Goal: Obtain resource: Obtain resource

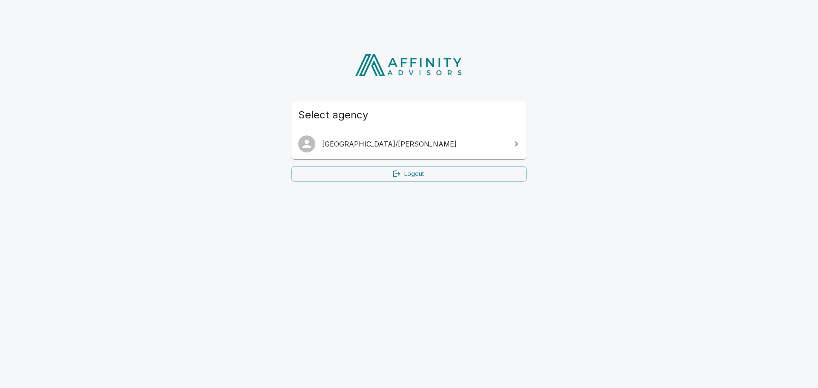
click at [517, 143] on icon at bounding box center [516, 144] width 10 height 10
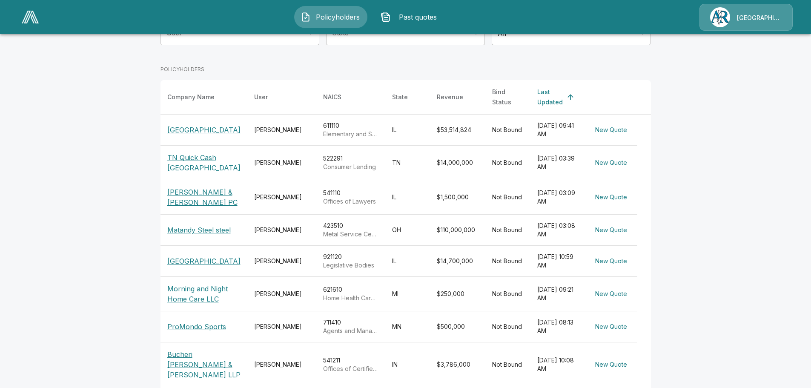
scroll to position [128, 0]
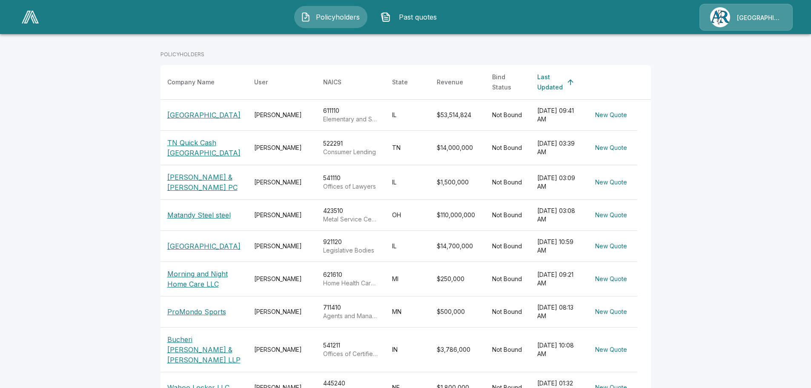
click at [213, 281] on p "Morning and Night Home Care LLC" at bounding box center [203, 279] width 73 height 20
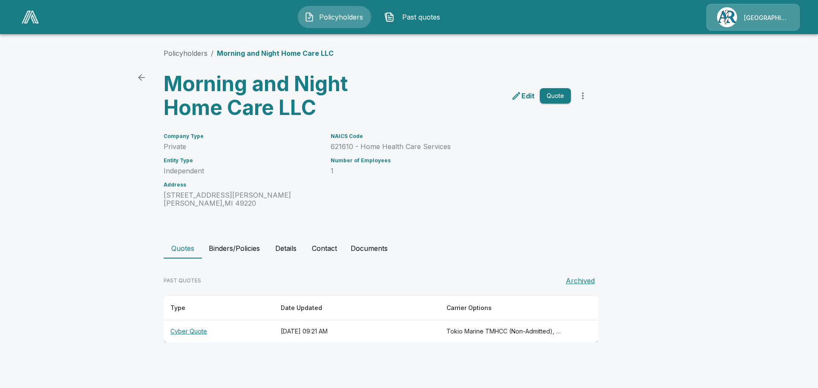
click at [524, 95] on p "Edit" at bounding box center [527, 96] width 13 height 10
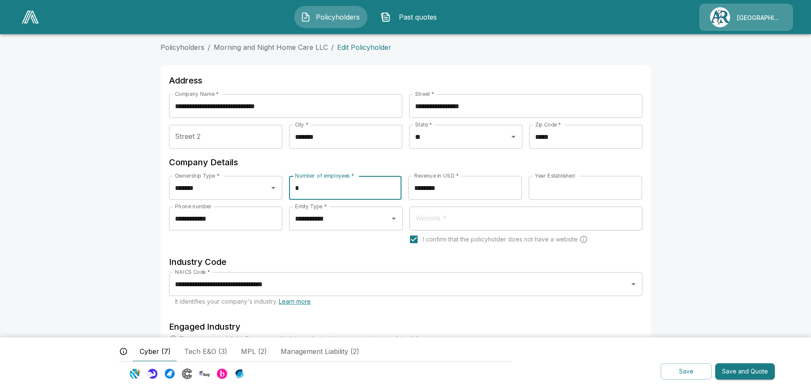
click at [319, 186] on input "*" at bounding box center [345, 188] width 112 height 24
type input "*"
click at [365, 255] on h6 "Industry Code" at bounding box center [406, 262] width 474 height 14
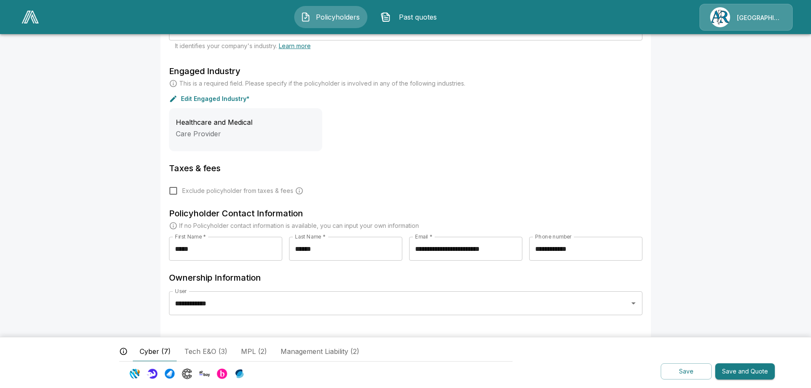
scroll to position [257, 0]
click at [730, 374] on button "Save and Quote" at bounding box center [746, 371] width 60 height 17
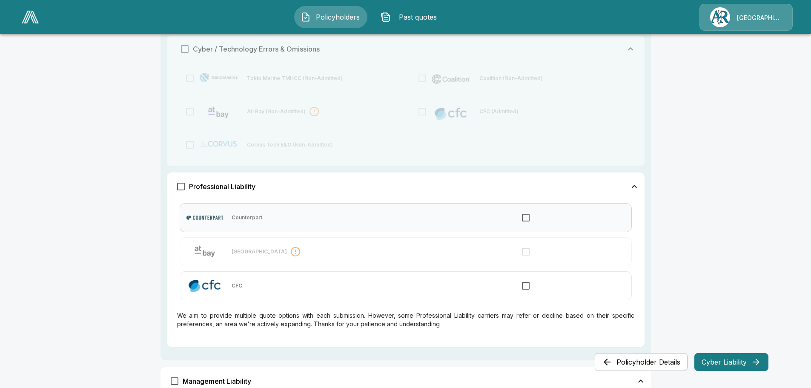
scroll to position [341, 0]
drag, startPoint x: 714, startPoint y: 357, endPoint x: 676, endPoint y: 383, distance: 46.1
click at [715, 357] on button "Cyber Liability" at bounding box center [732, 362] width 74 height 18
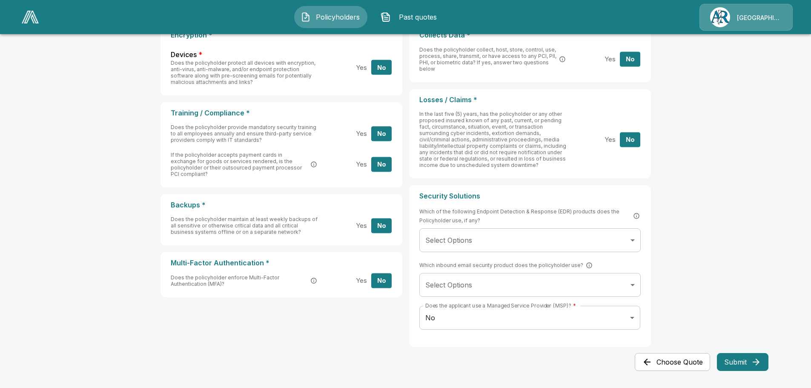
scroll to position [0, 0]
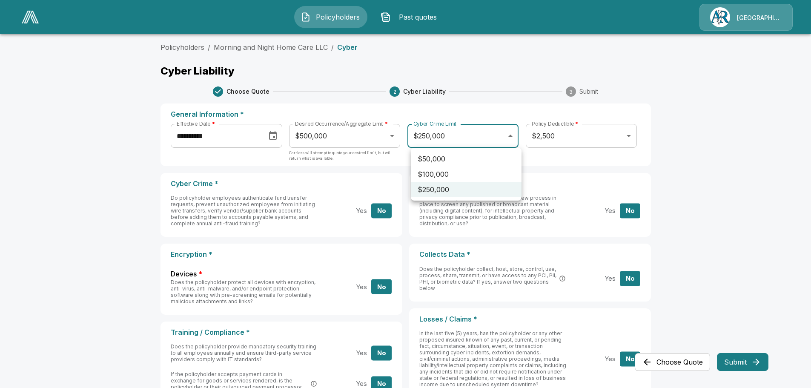
click at [513, 136] on body "**********" at bounding box center [405, 303] width 811 height 607
click at [452, 191] on li "$250,000" at bounding box center [466, 189] width 111 height 15
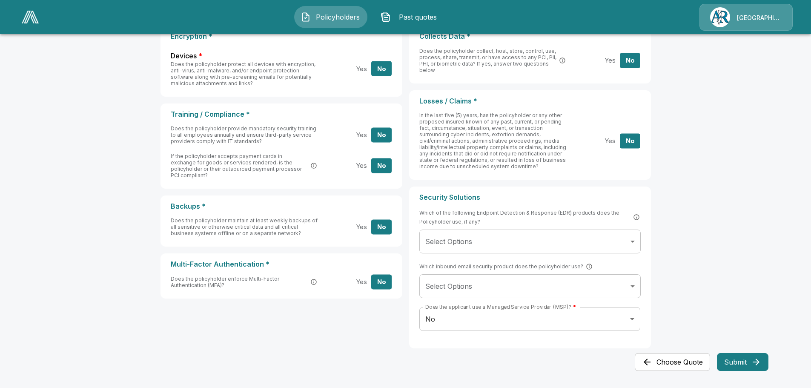
scroll to position [219, 0]
click at [745, 362] on button "Submit" at bounding box center [743, 362] width 52 height 18
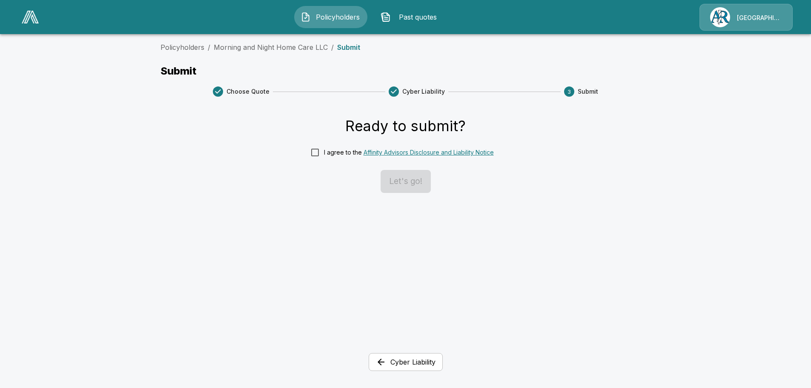
scroll to position [0, 0]
click at [404, 191] on button "Let's go!" at bounding box center [409, 181] width 50 height 23
click at [382, 363] on icon "button" at bounding box center [384, 362] width 7 height 7
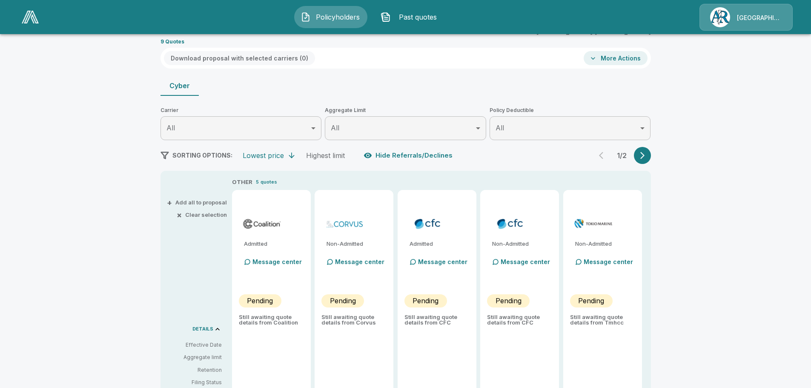
type input "******"
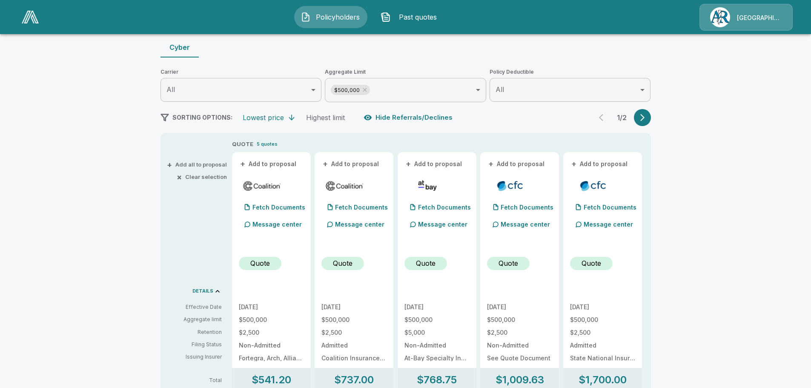
scroll to position [80, 0]
click at [644, 119] on icon "button" at bounding box center [642, 118] width 9 height 9
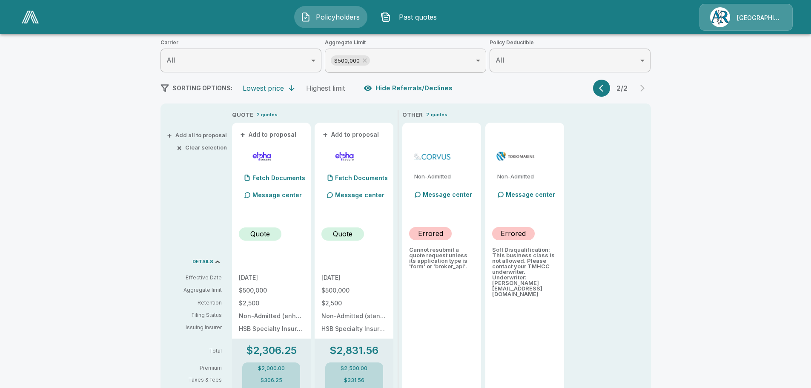
scroll to position [122, 0]
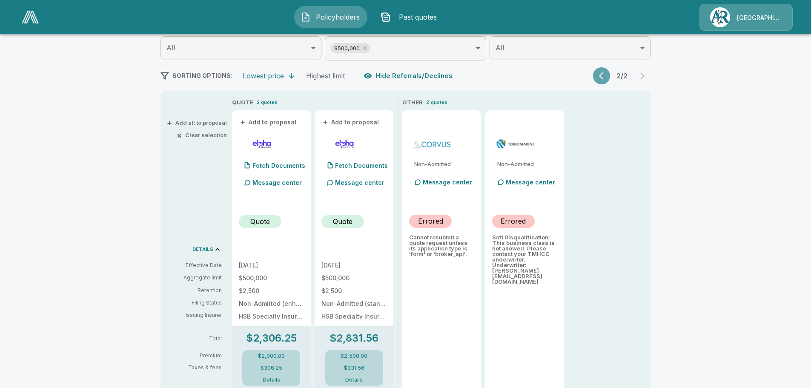
click at [608, 72] on icon "button" at bounding box center [603, 76] width 9 height 9
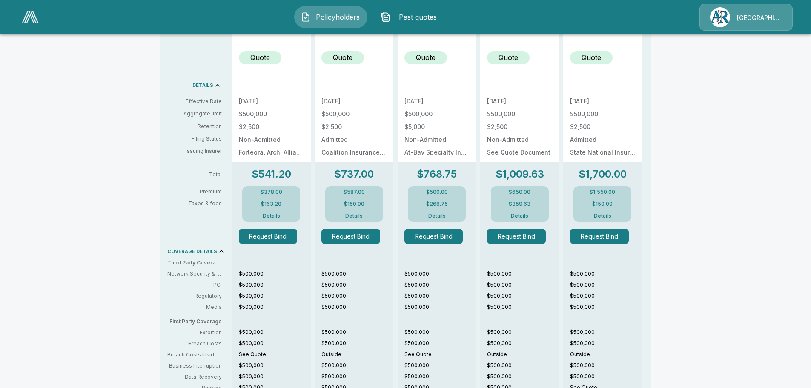
scroll to position [250, 0]
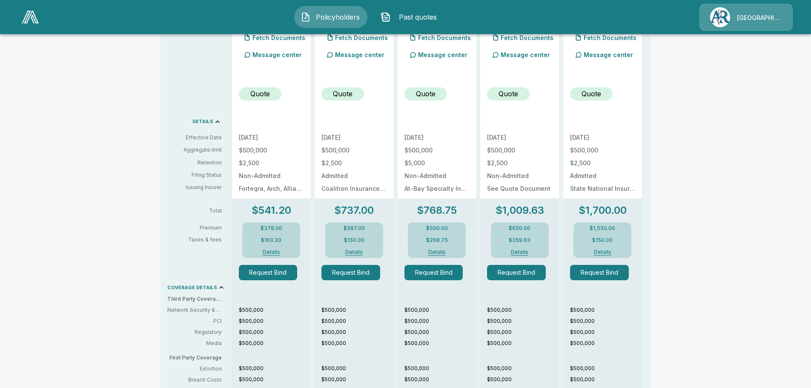
click at [353, 95] on p "Quote" at bounding box center [343, 94] width 20 height 10
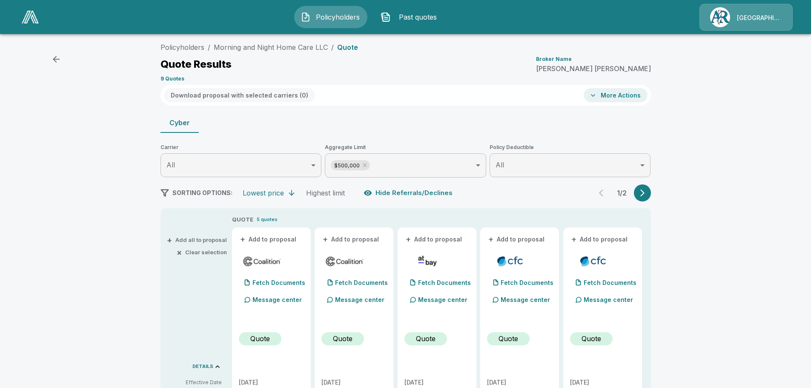
scroll to position [0, 0]
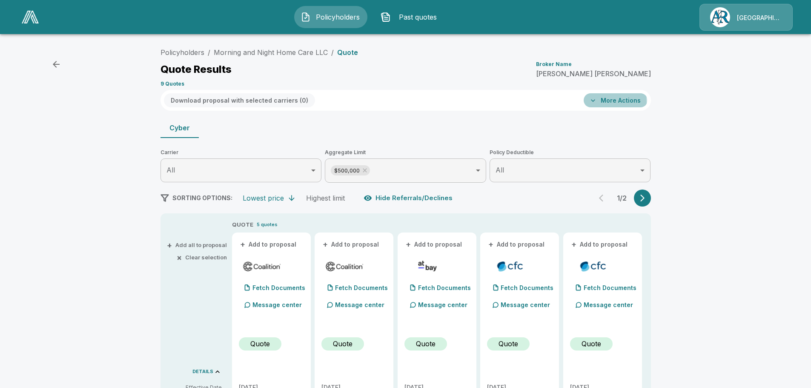
click at [598, 101] on icon "button" at bounding box center [593, 100] width 9 height 9
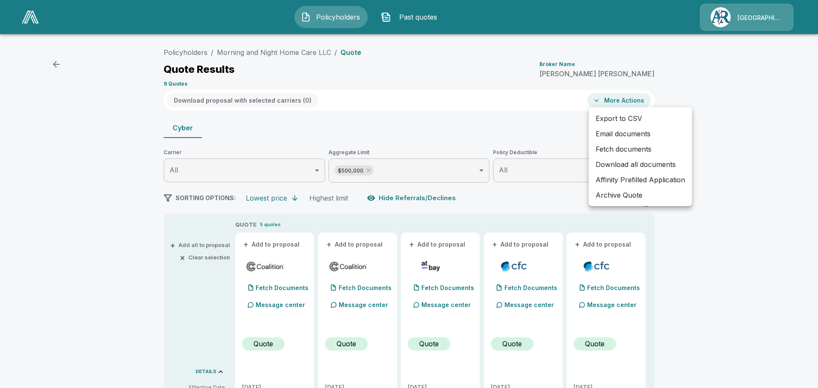
click at [552, 116] on div at bounding box center [409, 194] width 818 height 388
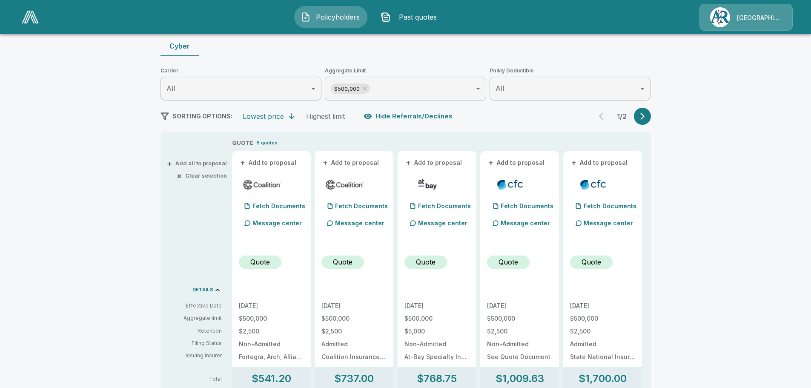
scroll to position [85, 0]
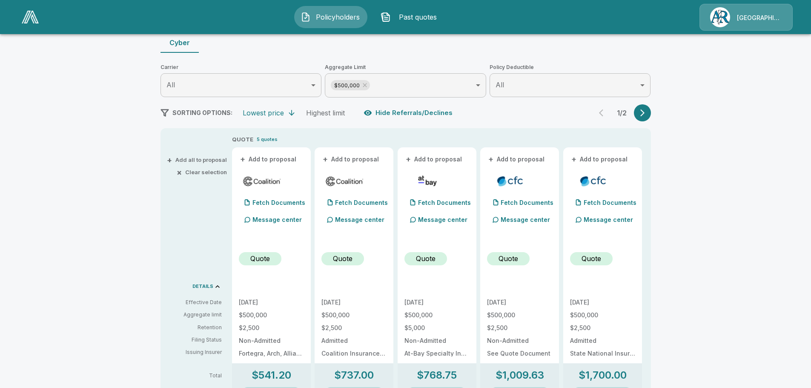
click at [343, 259] on p "Quote" at bounding box center [343, 258] width 20 height 10
click at [344, 259] on p "Quote" at bounding box center [343, 258] width 20 height 10
click at [359, 259] on div "Quote" at bounding box center [343, 258] width 43 height 13
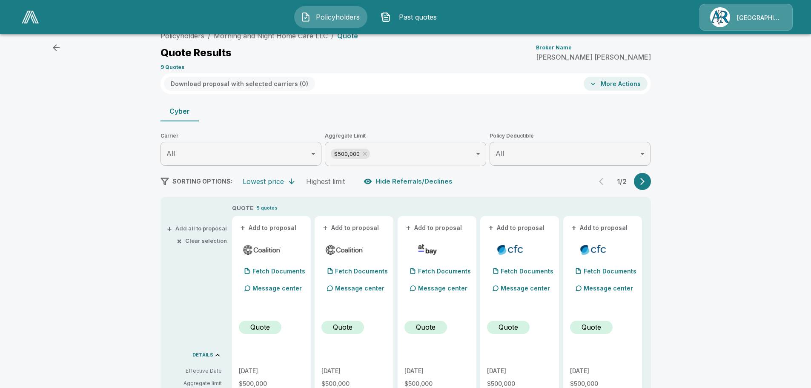
scroll to position [0, 0]
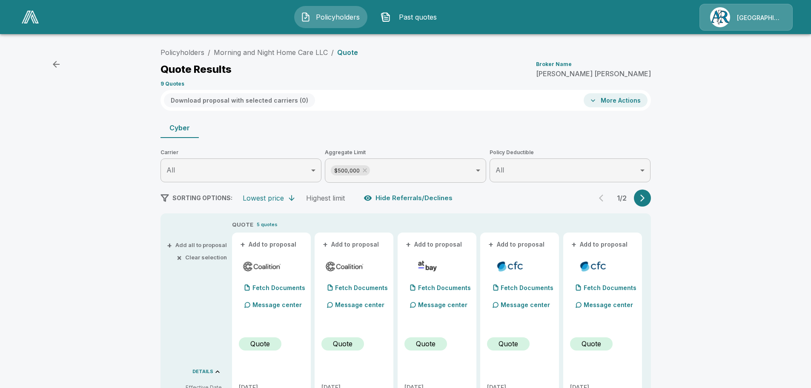
click at [598, 99] on icon "button" at bounding box center [593, 100] width 9 height 9
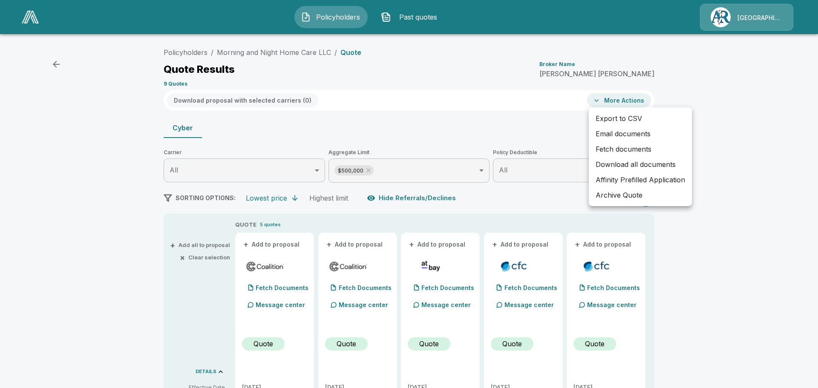
click at [611, 149] on li "Fetch documents" at bounding box center [640, 148] width 103 height 15
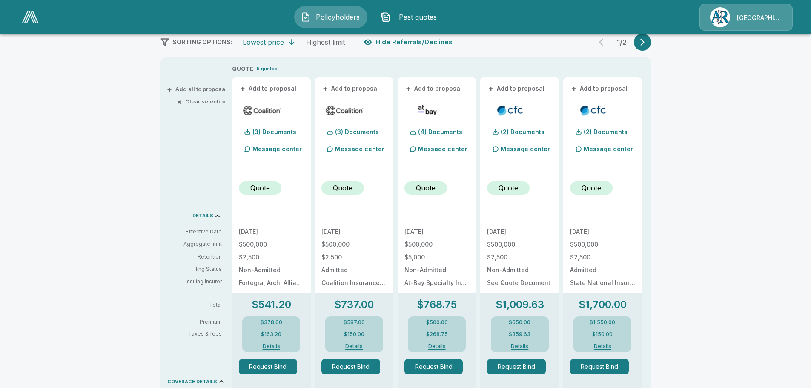
scroll to position [170, 0]
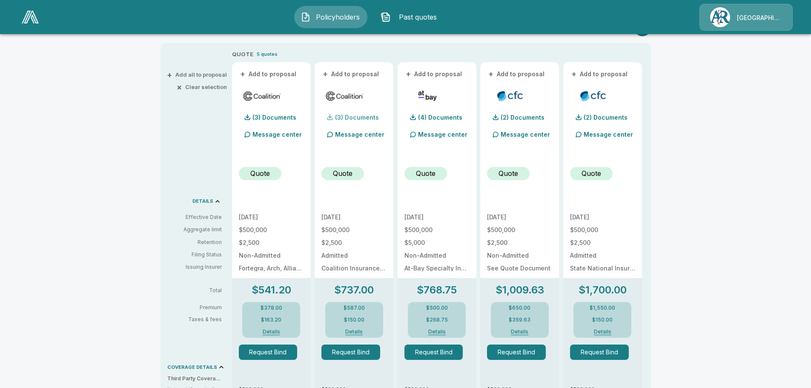
click at [333, 117] on div at bounding box center [330, 117] width 7 height 7
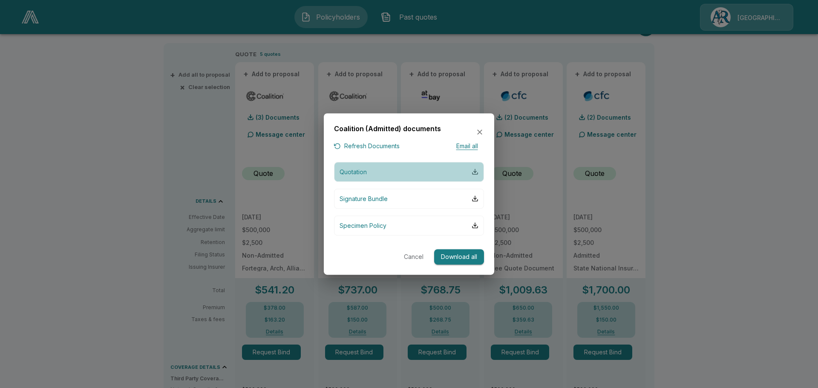
click at [475, 173] on div "button" at bounding box center [475, 171] width 7 height 7
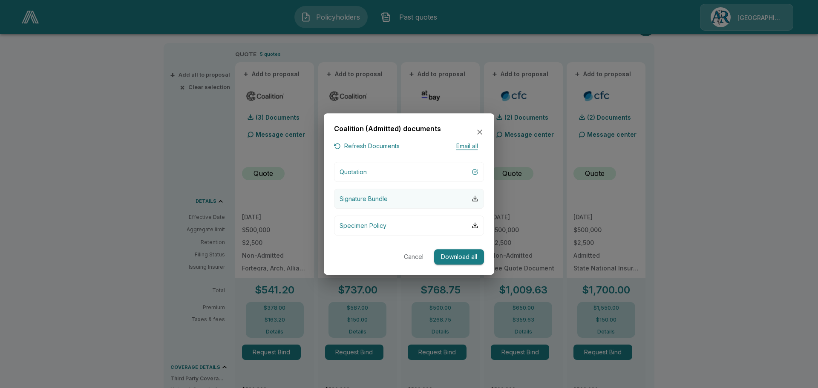
click at [474, 198] on div "button" at bounding box center [475, 198] width 7 height 7
click at [474, 227] on div "button" at bounding box center [475, 225] width 7 height 7
click at [478, 132] on icon "button" at bounding box center [479, 132] width 9 height 9
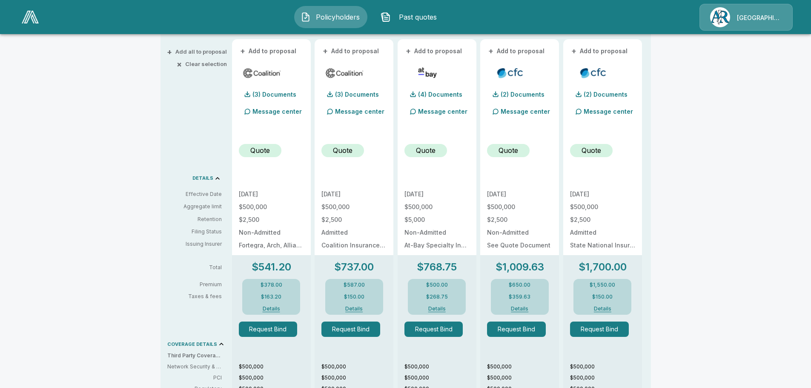
scroll to position [213, 0]
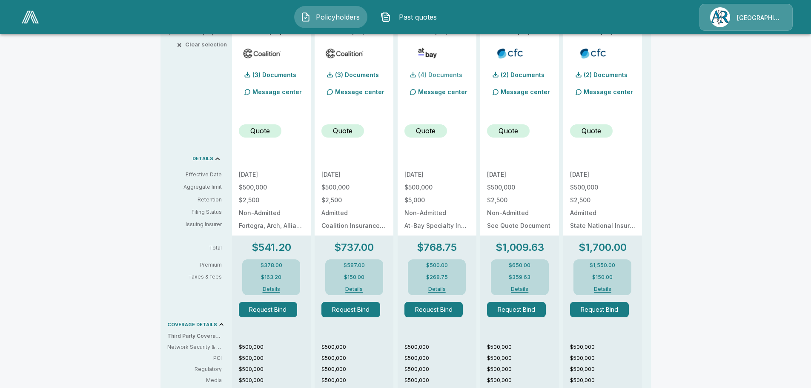
click at [437, 74] on p "(4) Documents" at bounding box center [440, 75] width 44 height 6
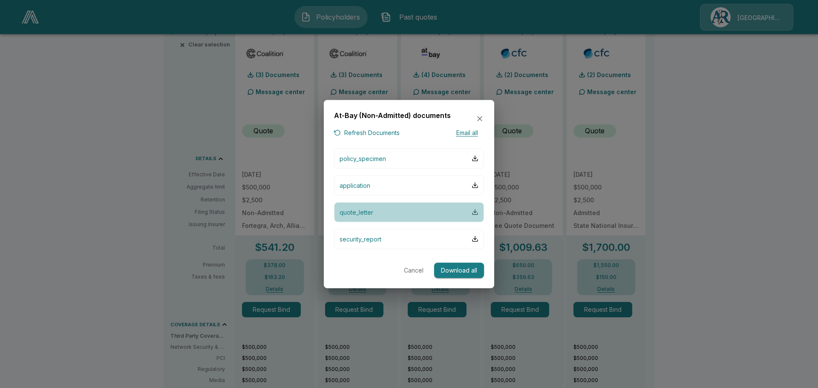
click at [472, 212] on div "button" at bounding box center [475, 212] width 7 height 7
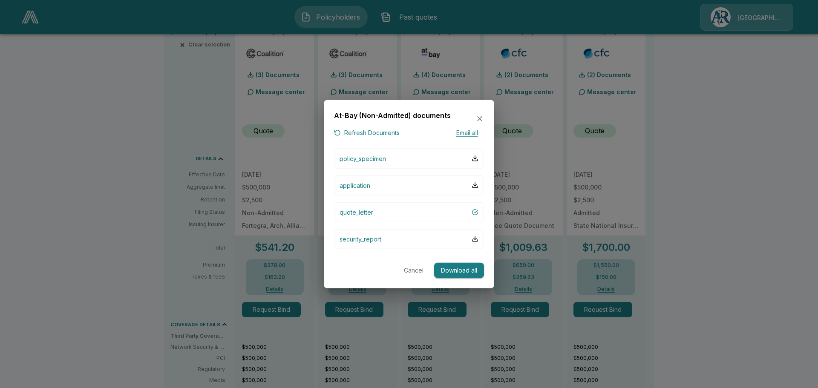
click at [479, 117] on icon "button" at bounding box center [479, 119] width 9 height 9
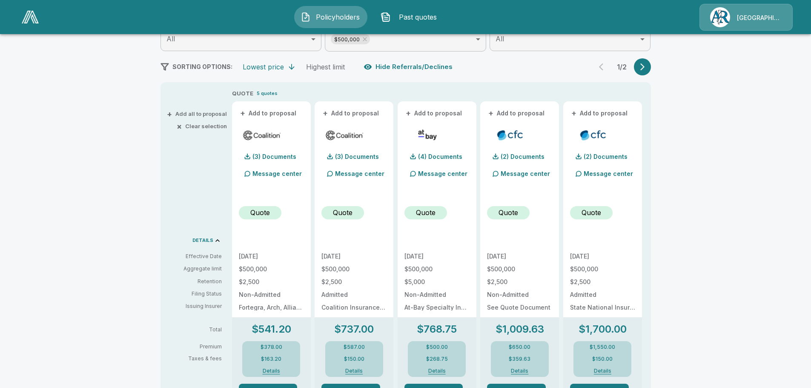
scroll to position [0, 0]
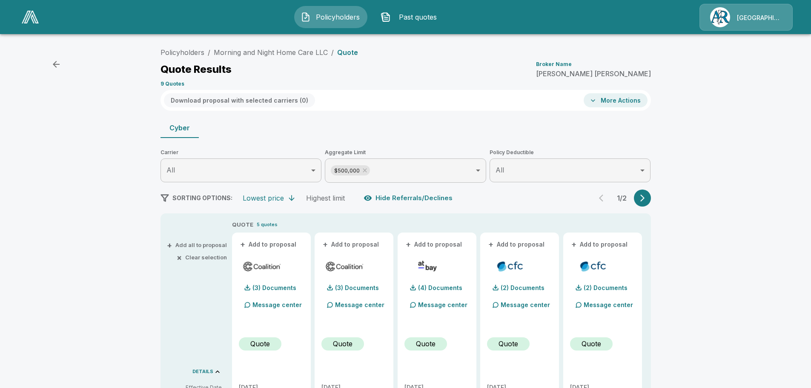
click at [598, 100] on icon "button" at bounding box center [593, 100] width 9 height 9
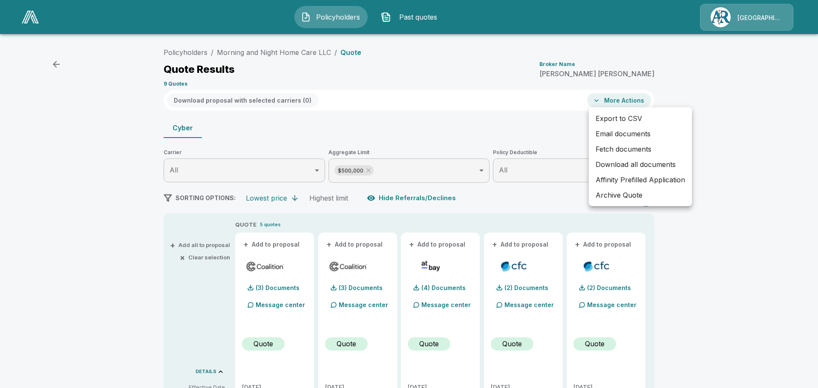
click at [599, 100] on div at bounding box center [409, 194] width 818 height 388
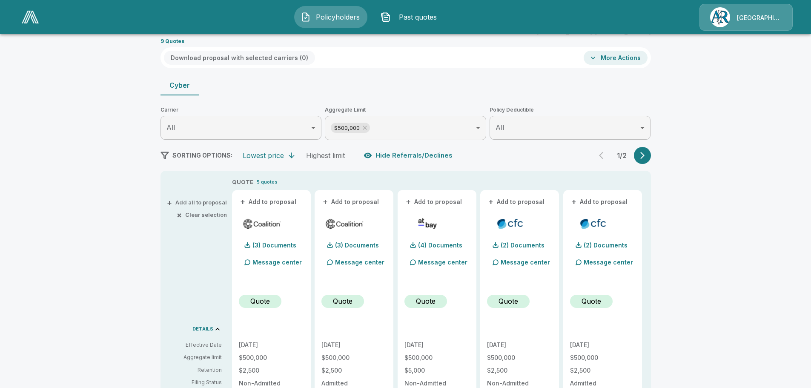
scroll to position [85, 0]
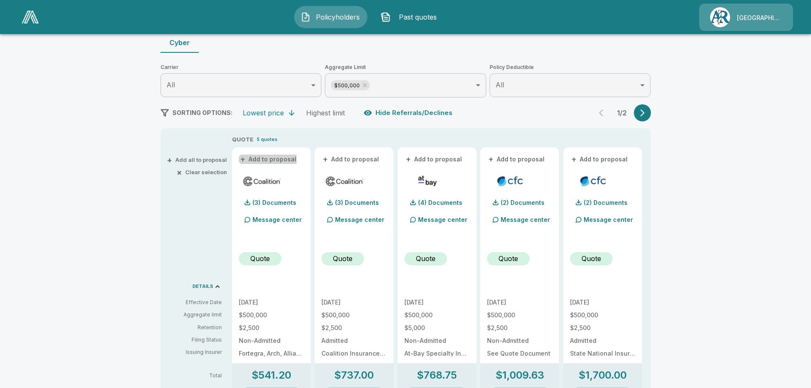
click at [245, 160] on span "+" at bounding box center [242, 159] width 5 height 6
click at [328, 158] on span "+" at bounding box center [325, 159] width 5 height 6
click at [411, 160] on span "+" at bounding box center [408, 159] width 5 height 6
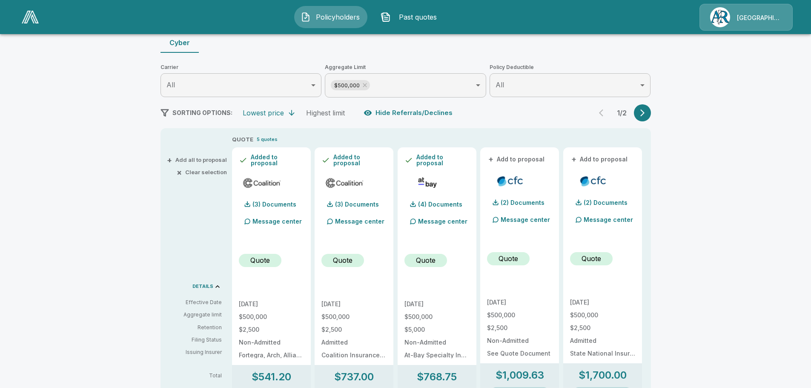
click at [494, 159] on span "+" at bounding box center [491, 159] width 5 height 6
click at [575, 159] on span "+" at bounding box center [574, 159] width 5 height 6
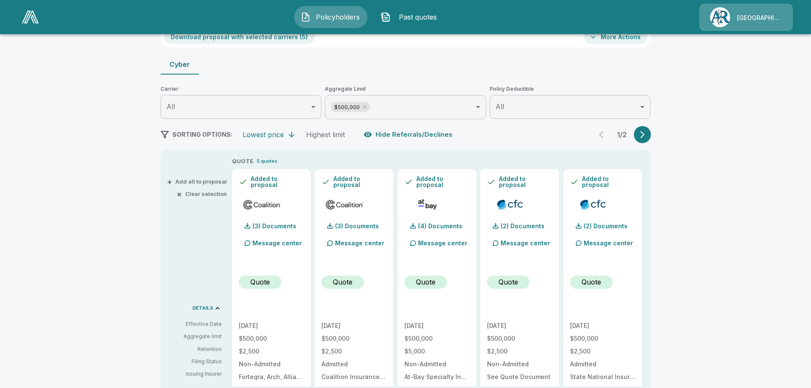
scroll to position [43, 0]
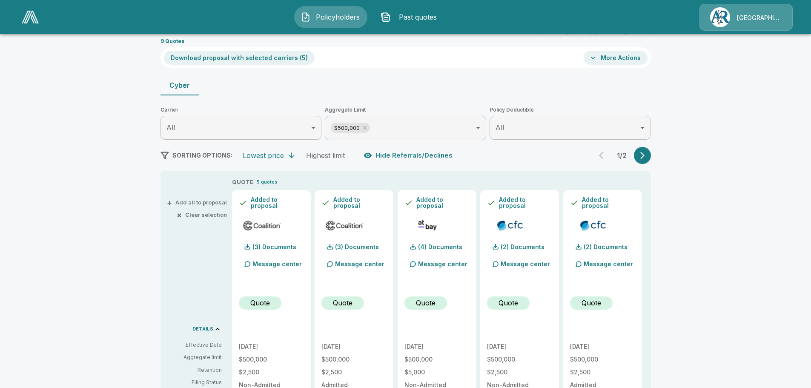
click at [647, 154] on icon "button" at bounding box center [642, 155] width 9 height 9
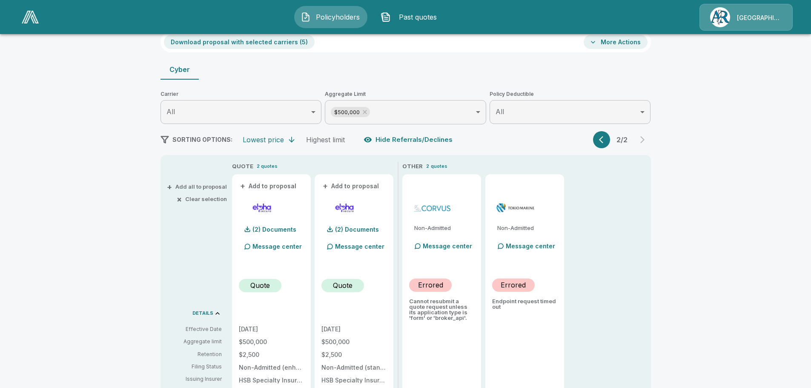
scroll to position [0, 0]
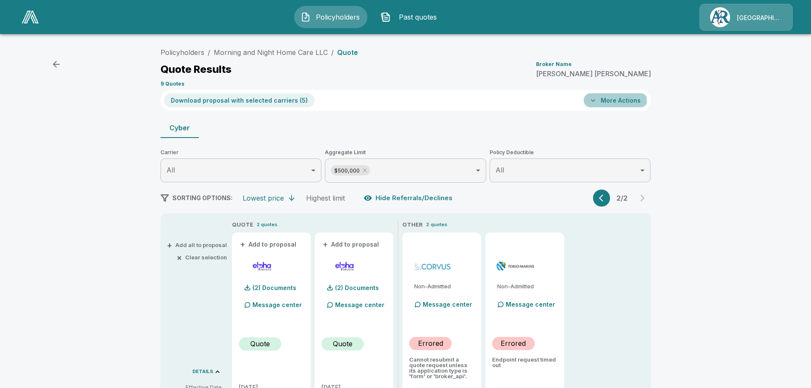
click at [596, 102] on icon "button" at bounding box center [593, 100] width 9 height 9
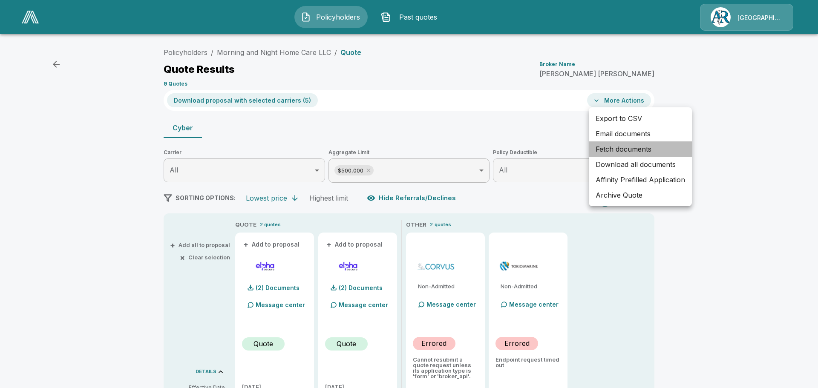
click at [609, 149] on li "Fetch documents" at bounding box center [640, 148] width 103 height 15
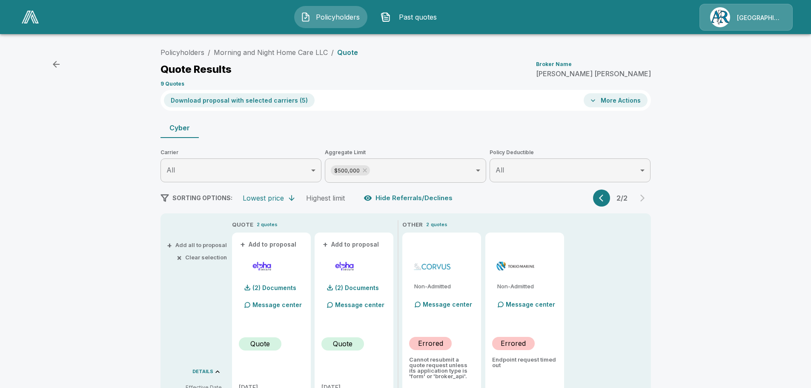
click at [612, 99] on button "More Actions" at bounding box center [616, 100] width 64 height 14
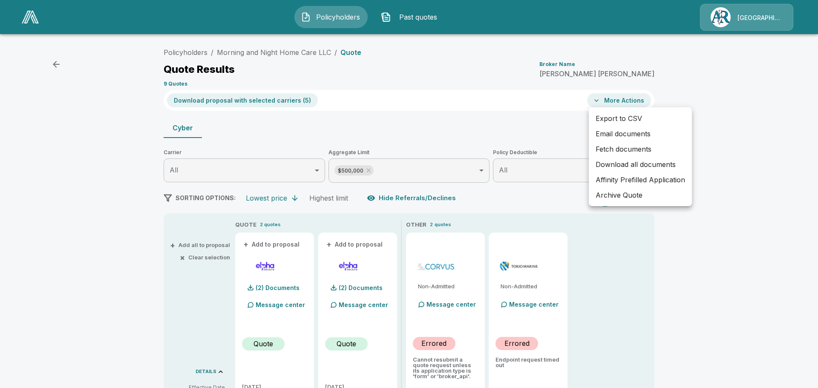
click at [604, 164] on li "Download all documents" at bounding box center [640, 164] width 103 height 15
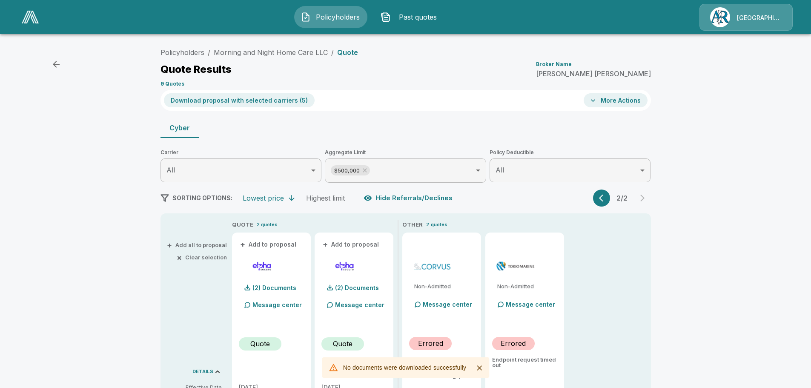
click at [598, 102] on icon "button" at bounding box center [593, 100] width 9 height 9
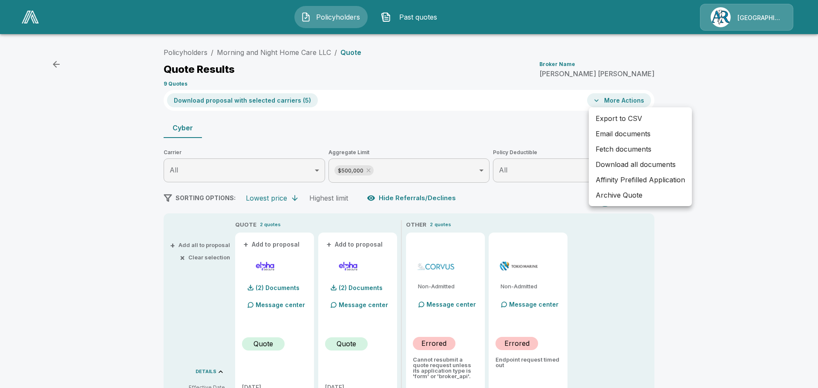
click at [611, 134] on li "Email documents" at bounding box center [640, 133] width 103 height 15
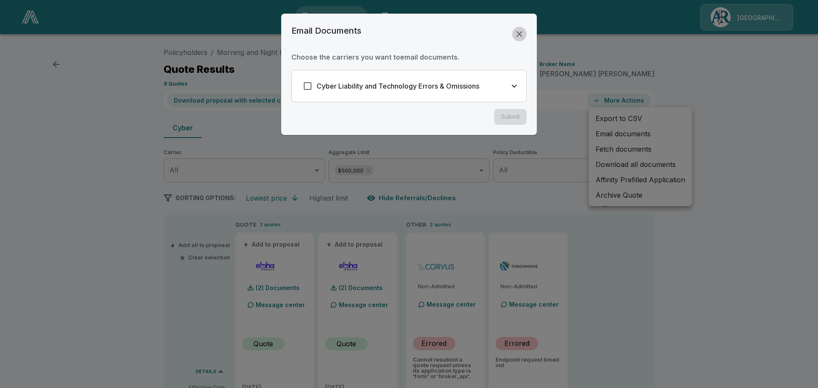
click at [516, 35] on icon "button" at bounding box center [519, 34] width 10 height 10
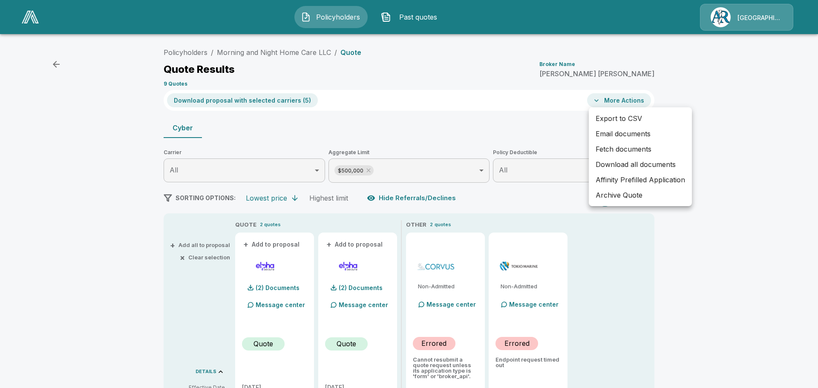
click at [691, 233] on div at bounding box center [409, 194] width 818 height 388
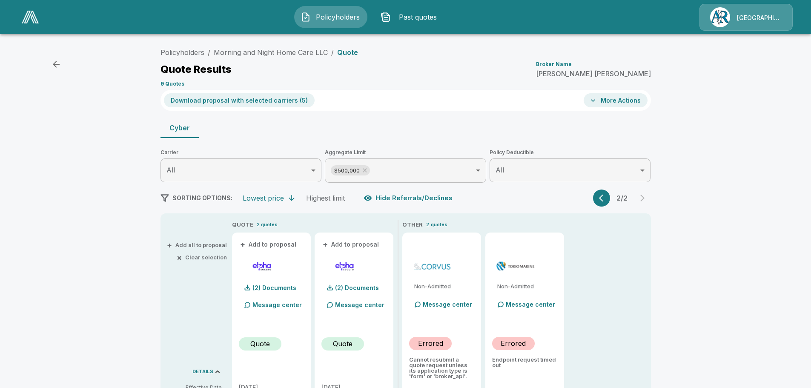
click at [389, 135] on div "Cyber" at bounding box center [406, 128] width 491 height 20
click at [604, 199] on icon "button" at bounding box center [601, 198] width 4 height 7
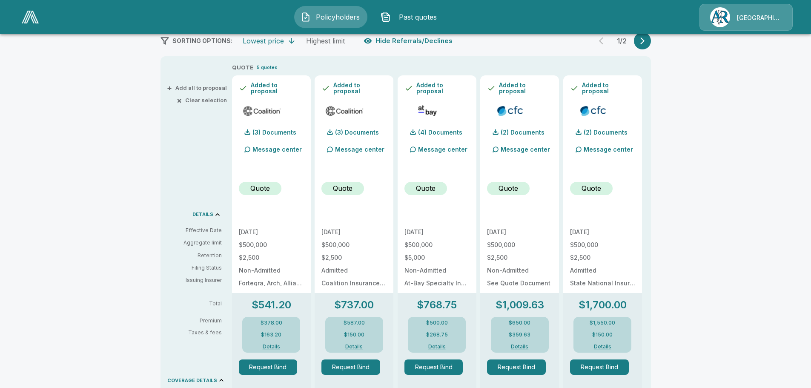
scroll to position [170, 0]
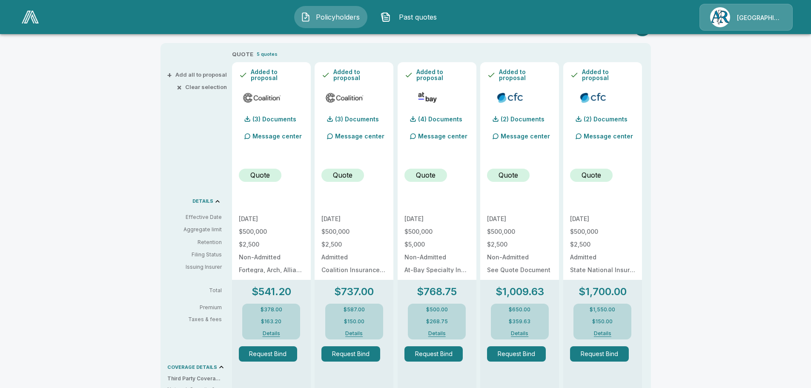
click at [518, 175] on p "Quote" at bounding box center [509, 175] width 20 height 10
click at [499, 118] on div at bounding box center [495, 118] width 7 height 7
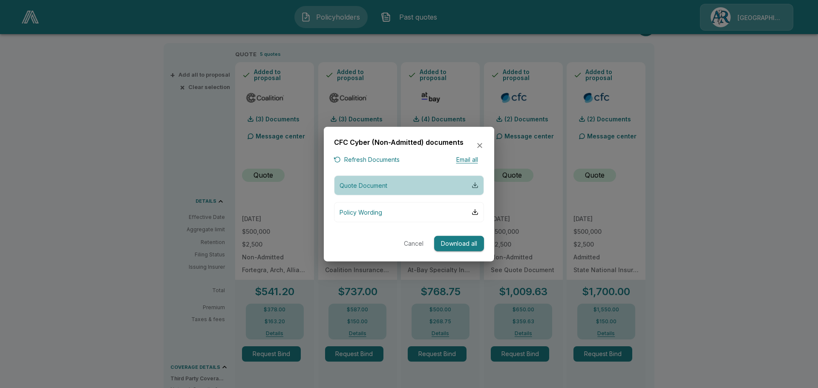
click at [475, 186] on div "button" at bounding box center [475, 185] width 7 height 7
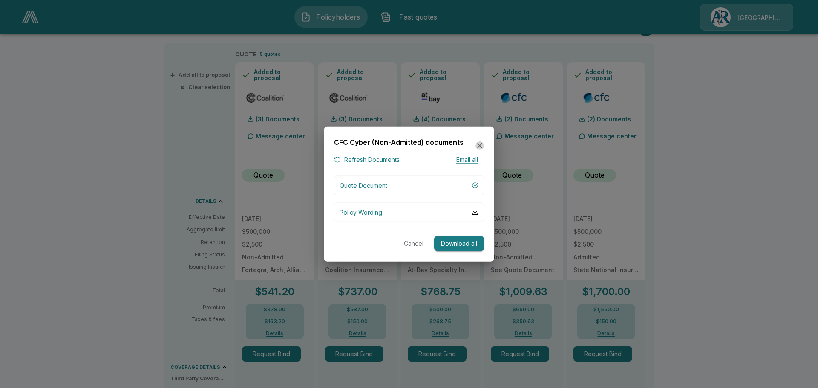
click at [477, 145] on icon "button" at bounding box center [479, 145] width 9 height 9
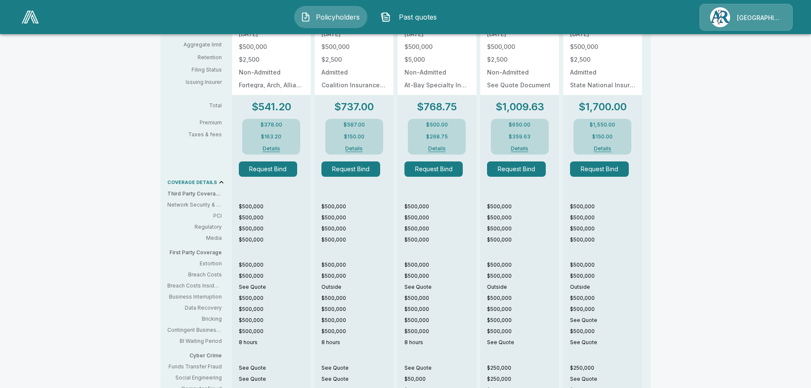
scroll to position [335, 0]
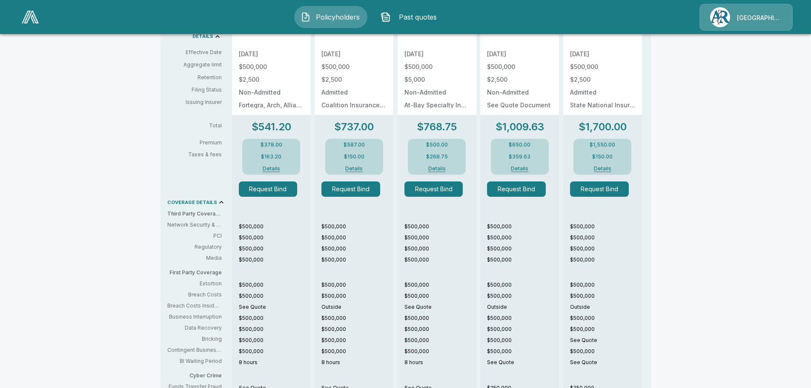
click at [524, 167] on button "Details" at bounding box center [520, 168] width 34 height 5
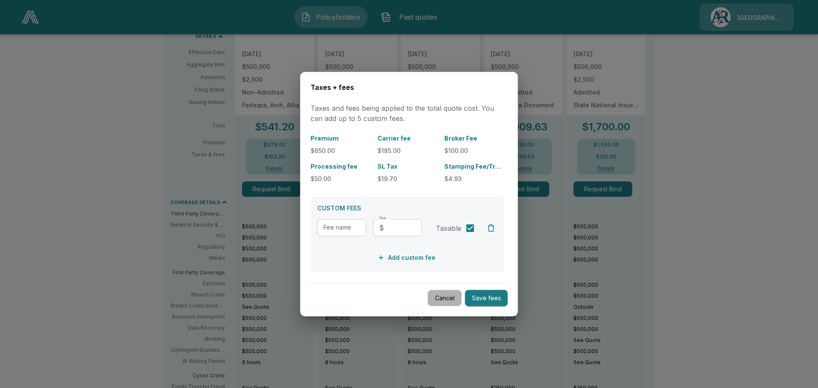
click at [437, 297] on button "Cancel" at bounding box center [445, 298] width 34 height 17
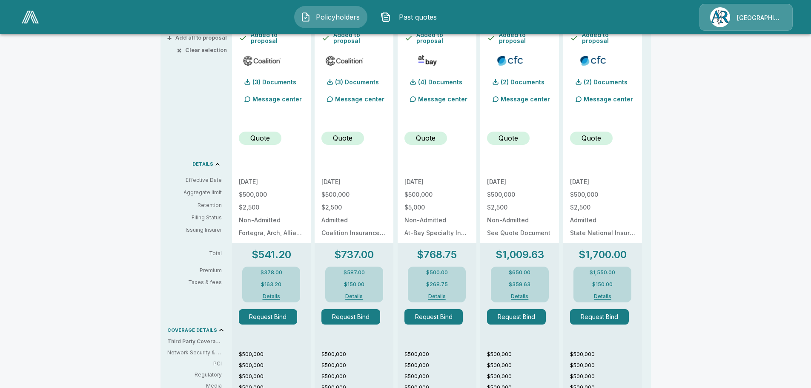
scroll to position [165, 0]
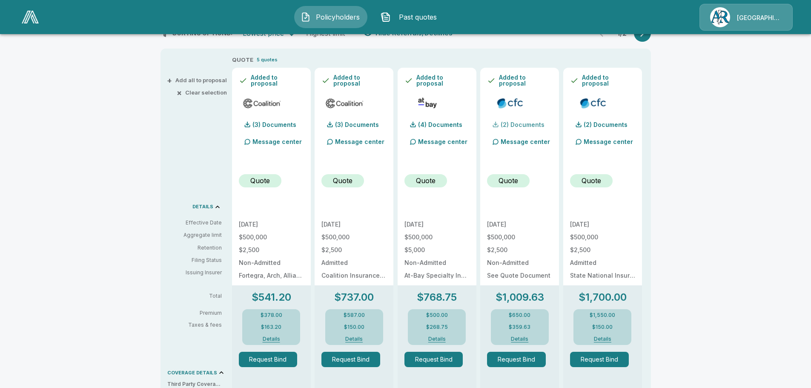
click at [498, 123] on div at bounding box center [495, 124] width 7 height 7
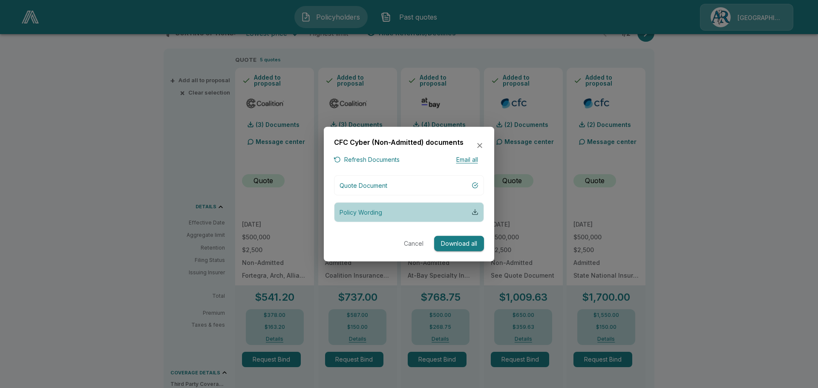
click at [477, 213] on div "button" at bounding box center [475, 212] width 7 height 7
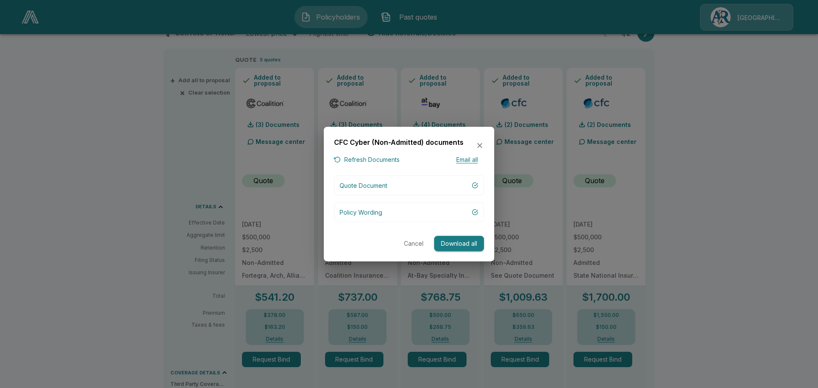
drag, startPoint x: 484, startPoint y: 144, endPoint x: 477, endPoint y: 144, distance: 6.8
click at [483, 144] on div "CFC Cyber (Non-Admitted) documents Refresh Documents Email all Quote Document P…" at bounding box center [409, 194] width 170 height 135
click at [474, 144] on div "CFC Cyber (Non-Admitted) documents" at bounding box center [409, 146] width 150 height 18
click at [477, 146] on icon "button" at bounding box center [479, 145] width 9 height 9
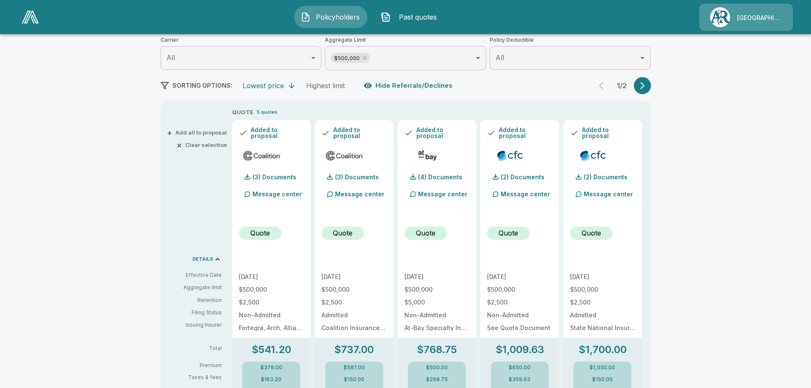
scroll to position [0, 0]
